Goal: Information Seeking & Learning: Learn about a topic

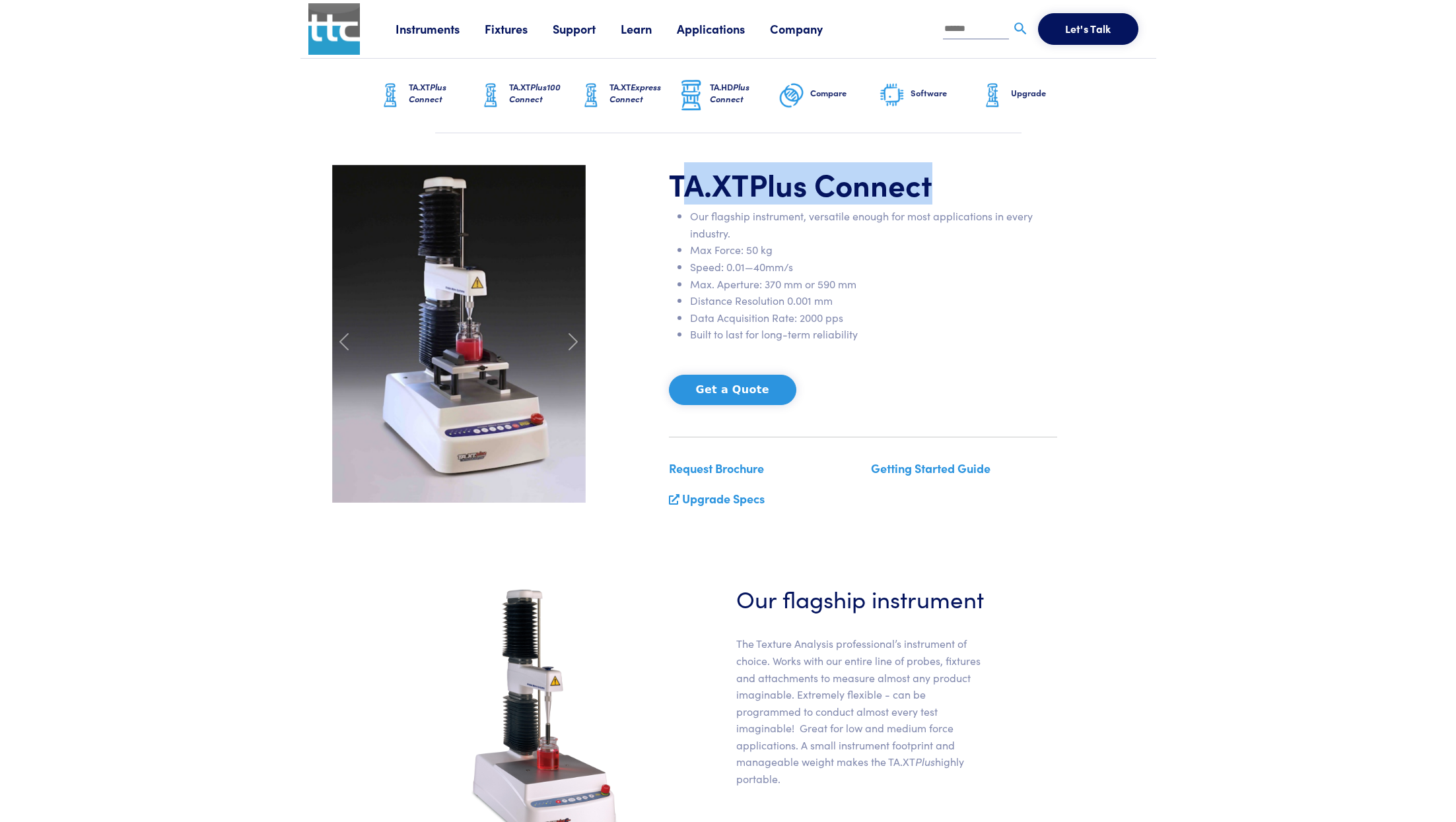
drag, startPoint x: 683, startPoint y: 165, endPoint x: 946, endPoint y: 170, distance: 263.0
click at [946, 170] on h1 "TA.XT Plus Connect" at bounding box center [862, 184] width 388 height 38
drag, startPoint x: 665, startPoint y: 185, endPoint x: 1076, endPoint y: 196, distance: 411.1
click at [1076, 196] on div "TA.XT Plus Connect Our flagship instrument, versatile enough for most applicati…" at bounding box center [728, 342] width 808 height 354
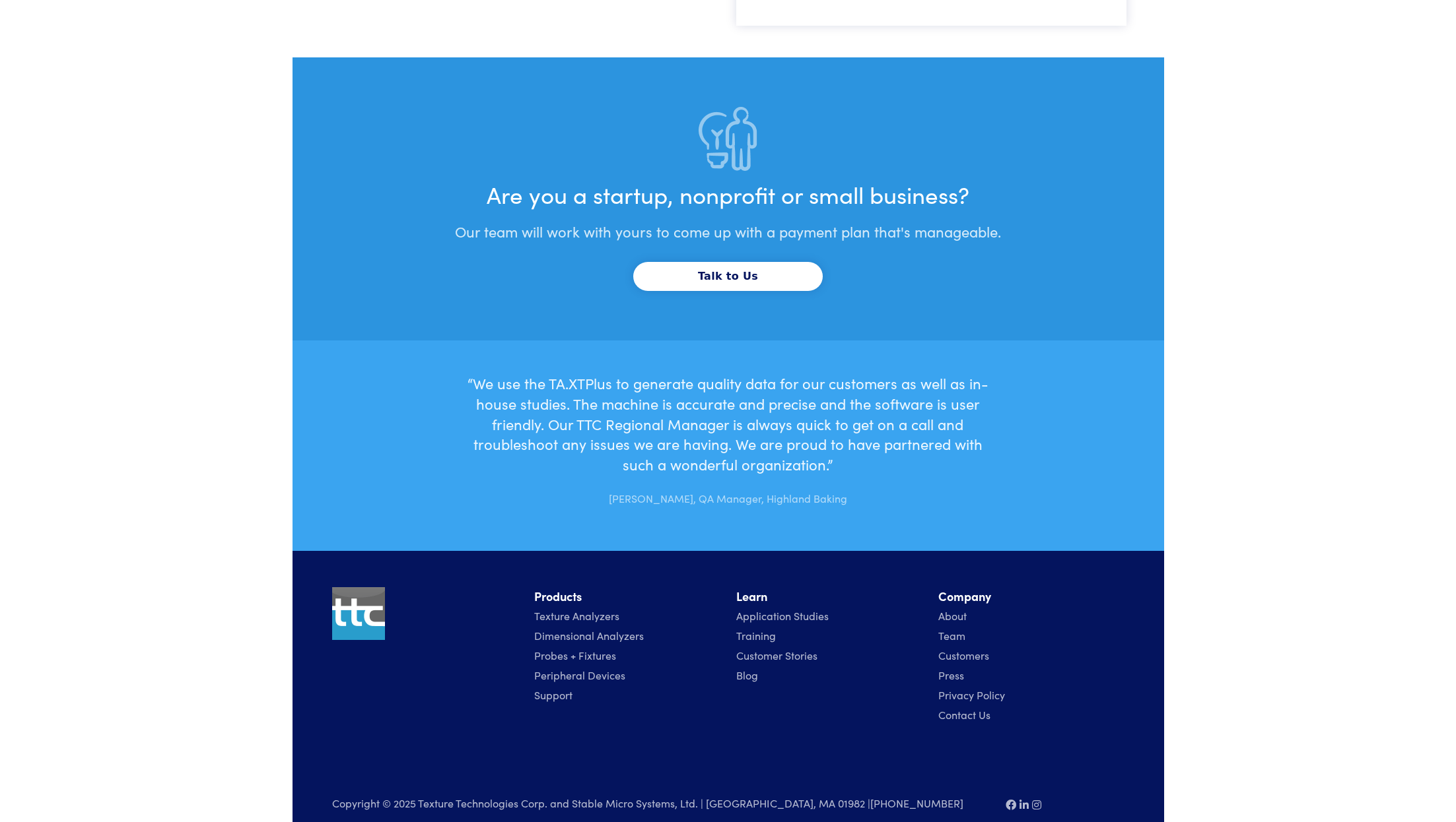
scroll to position [3863, 0]
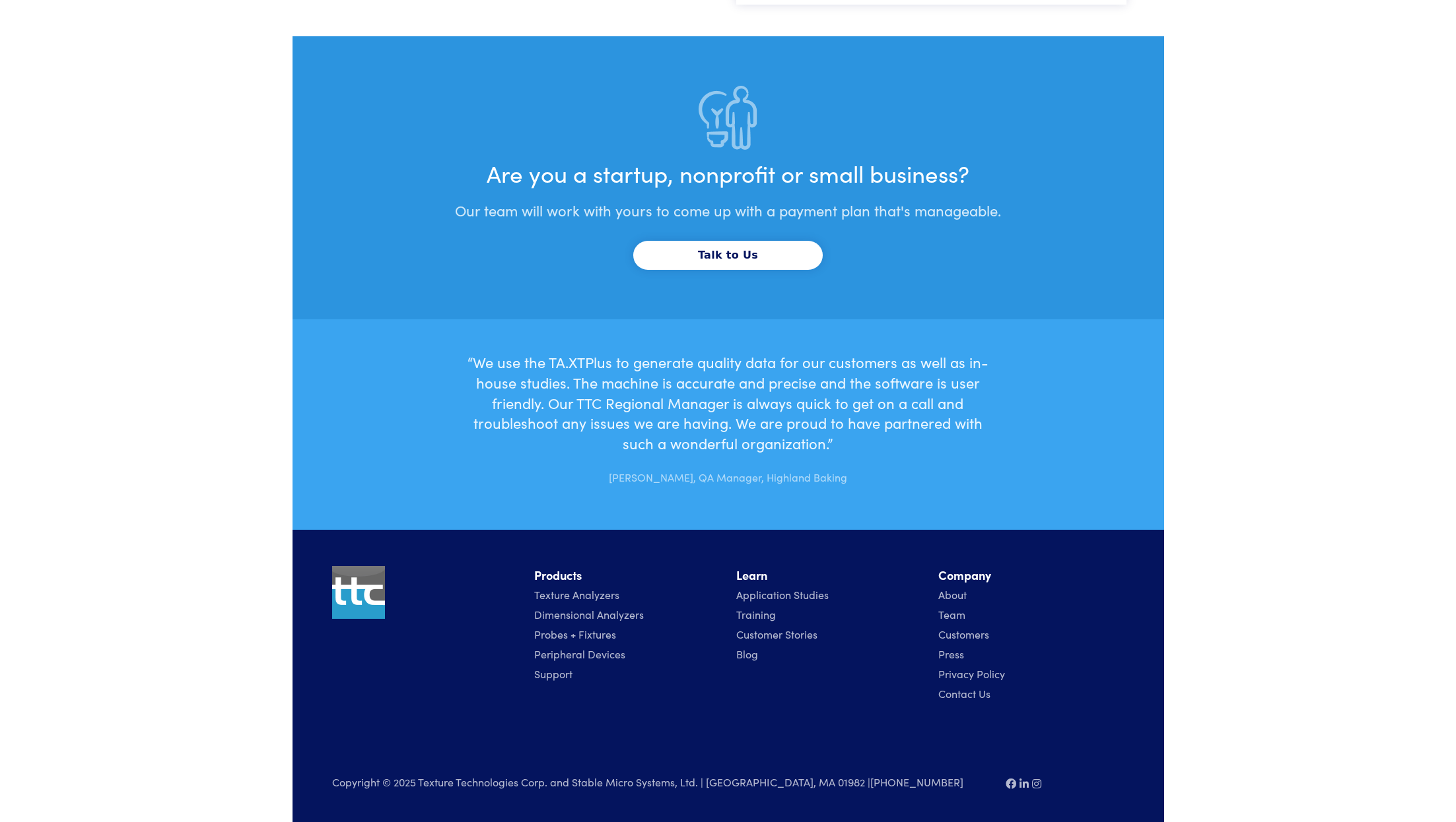
click at [358, 598] on img at bounding box center [359, 593] width 53 height 53
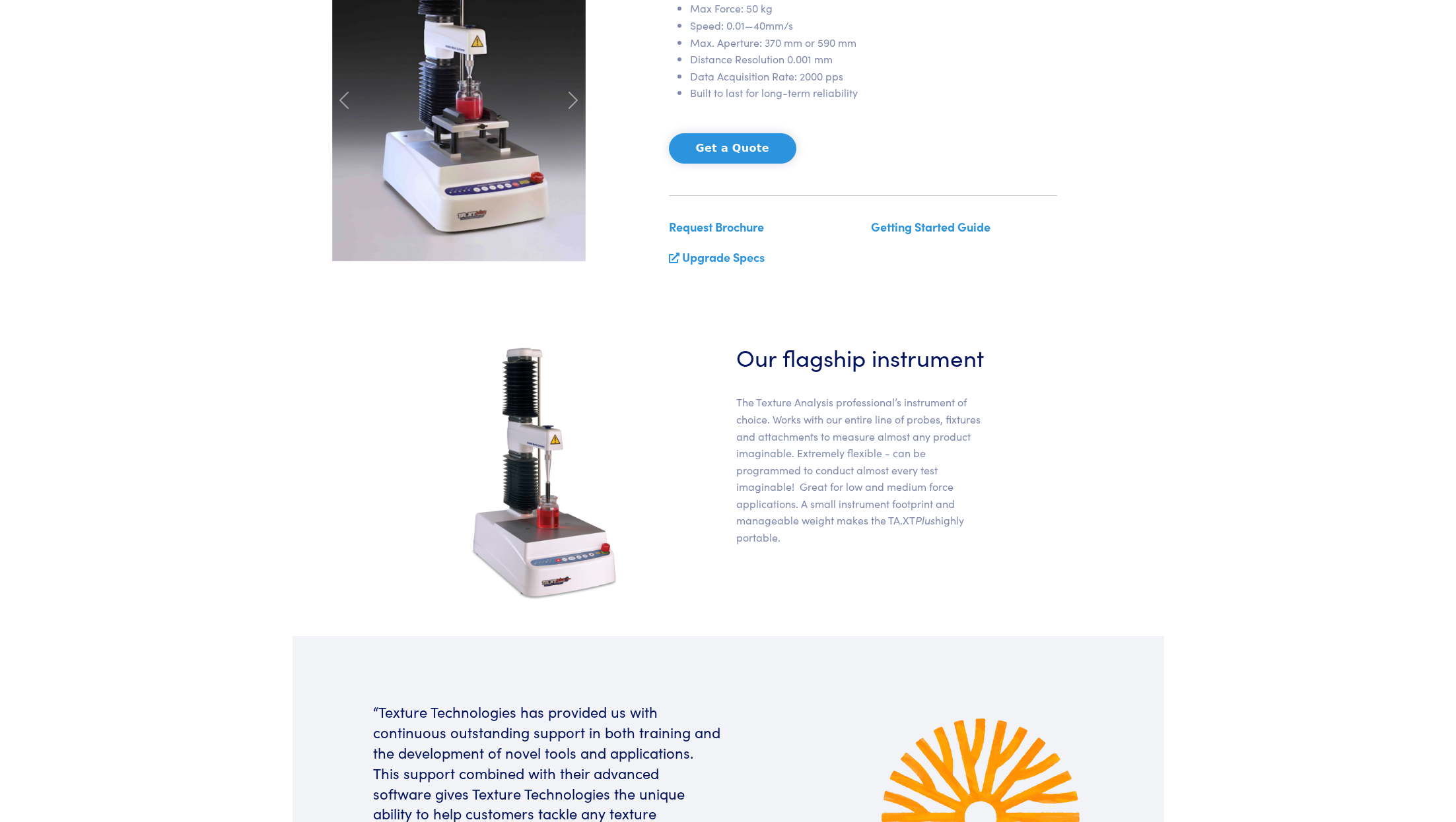
scroll to position [0, 0]
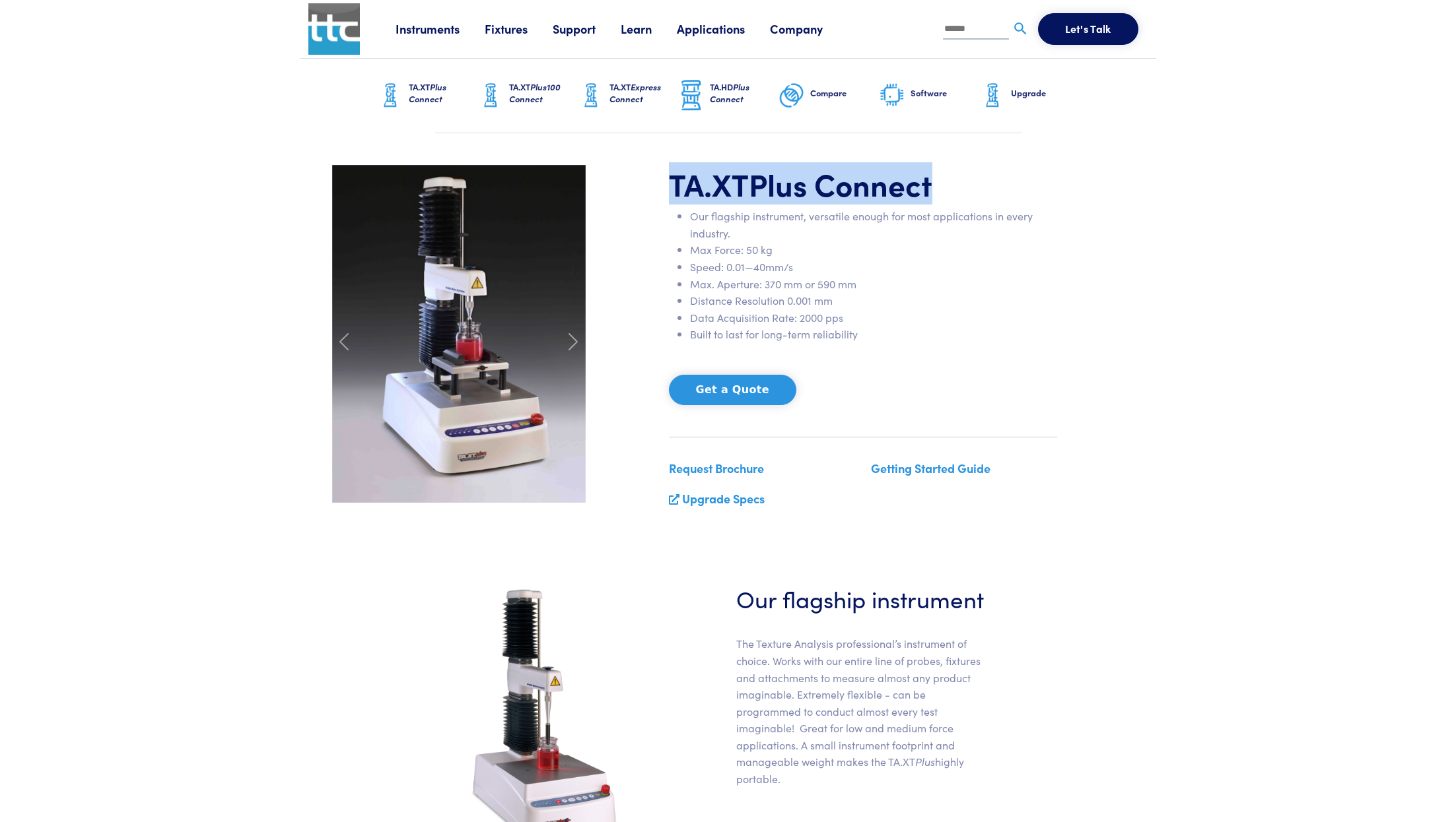
click at [334, 35] on img at bounding box center [333, 29] width 51 height 51
click at [351, 37] on img at bounding box center [333, 29] width 51 height 51
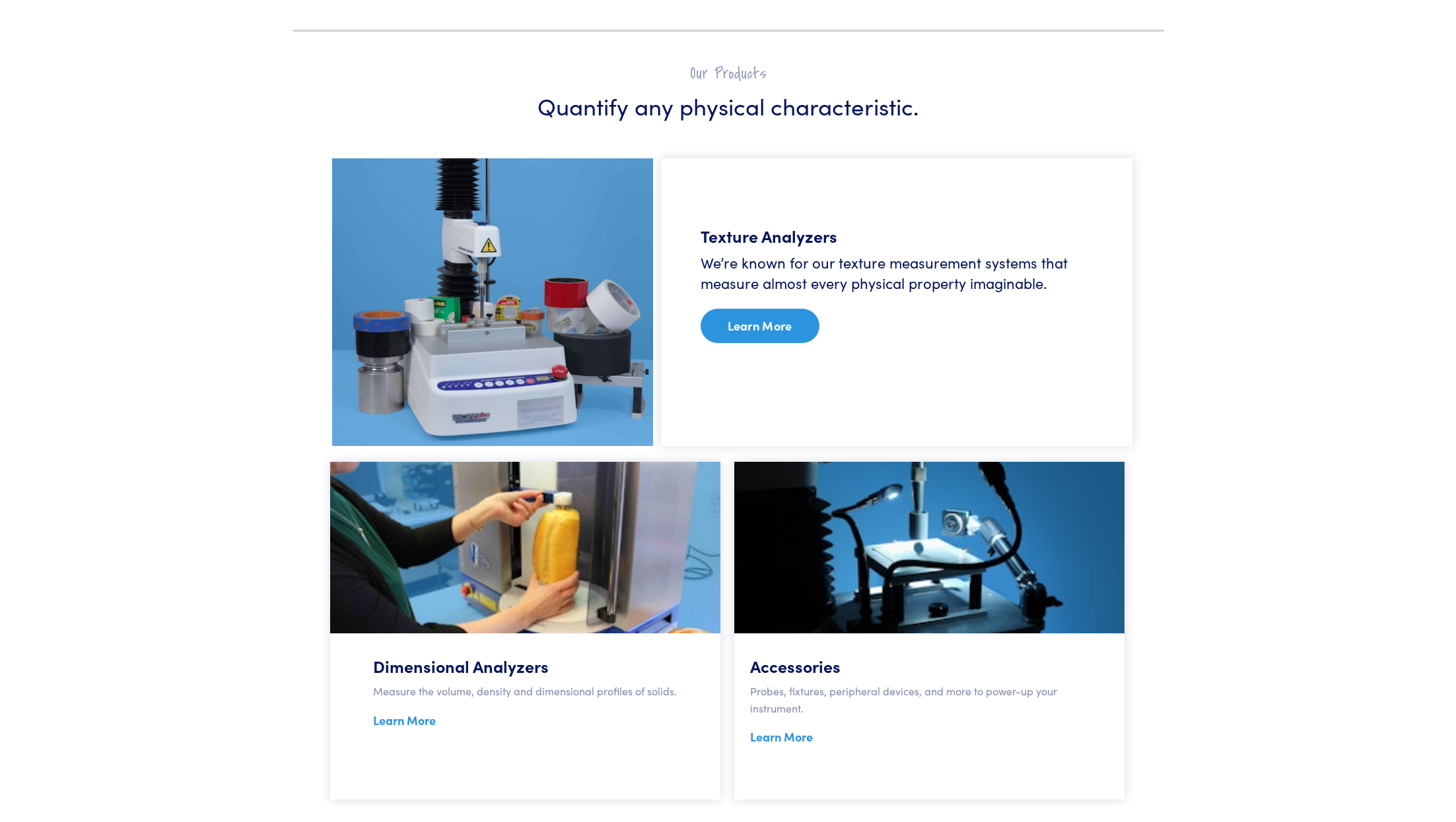
scroll to position [709, 0]
